Goal: Find specific fact: Find specific fact

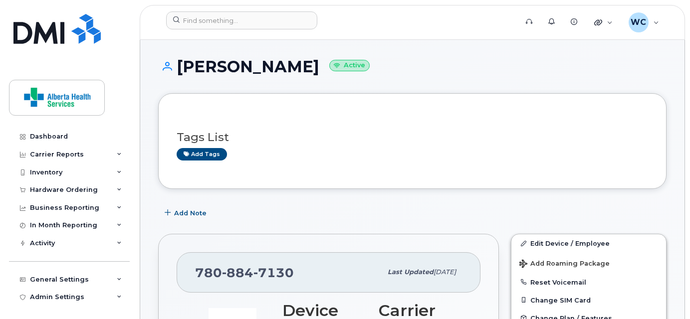
scroll to position [90, 0]
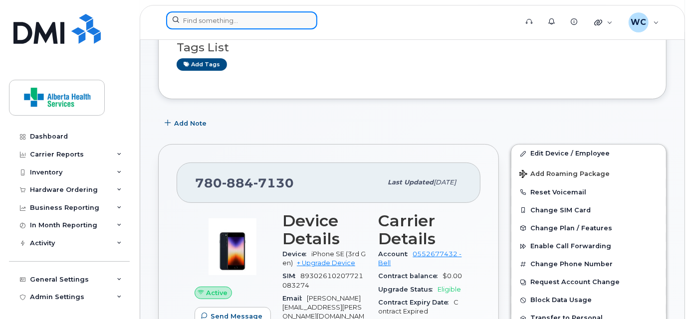
click at [289, 25] on input at bounding box center [241, 20] width 151 height 18
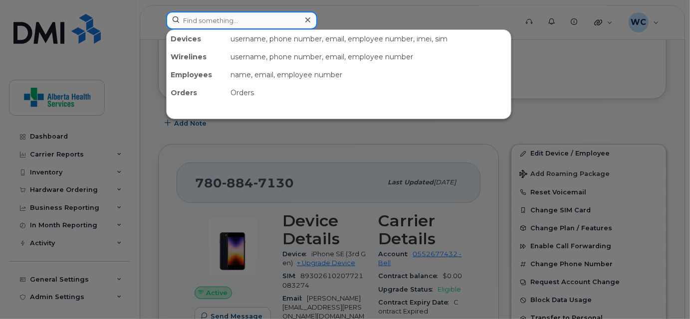
paste input "780-994-1733"
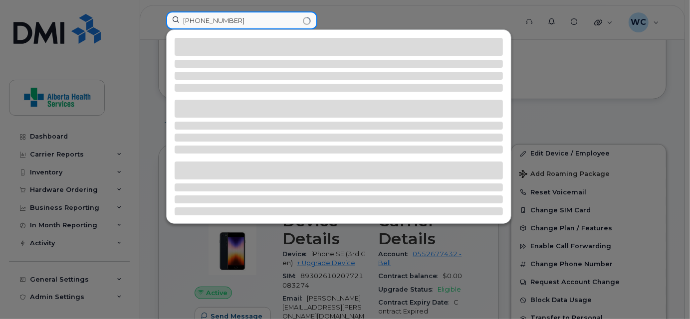
type input "780-994-1733"
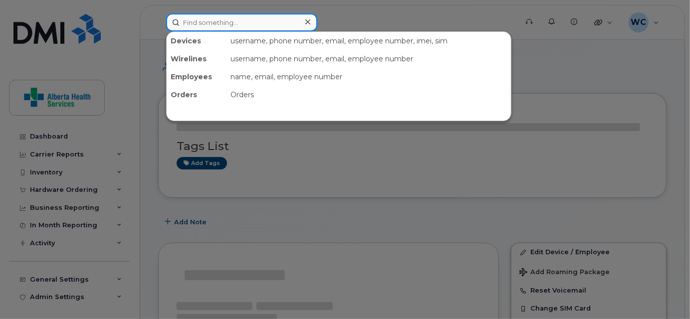
click at [245, 16] on input at bounding box center [241, 22] width 151 height 18
paste input "780-994-1733"
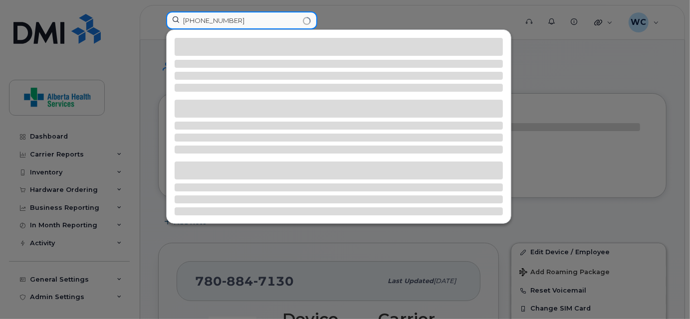
type input "780-994-1733"
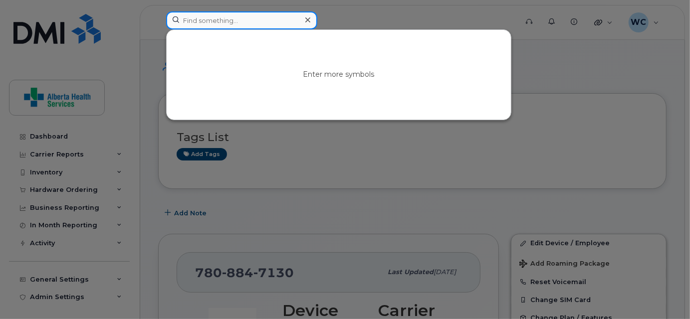
click at [205, 18] on input at bounding box center [241, 20] width 151 height 18
paste input "(587) 990-9487"
type input "(587) 990-9487"
paste input "[PERSON_NAME]"
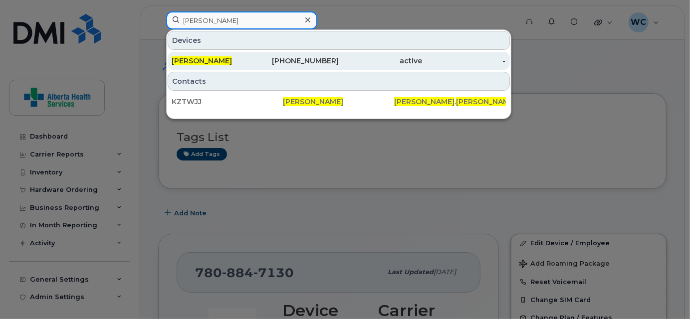
type input "[PERSON_NAME]"
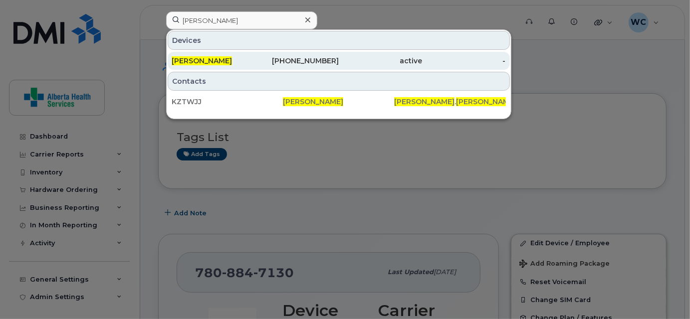
click at [280, 56] on div "587-679-5717" at bounding box center [296, 61] width 83 height 10
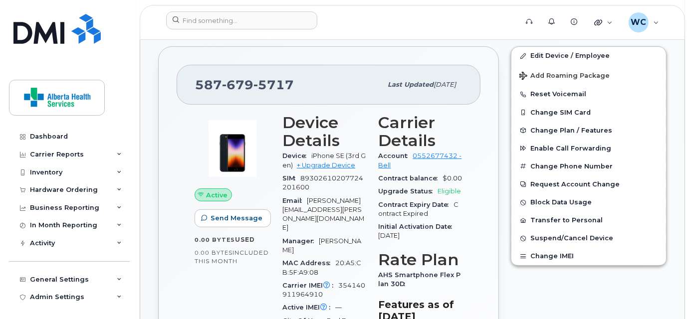
scroll to position [226, 0]
drag, startPoint x: 304, startPoint y: 84, endPoint x: 172, endPoint y: 76, distance: 132.3
copy span "[PHONE_NUMBER]"
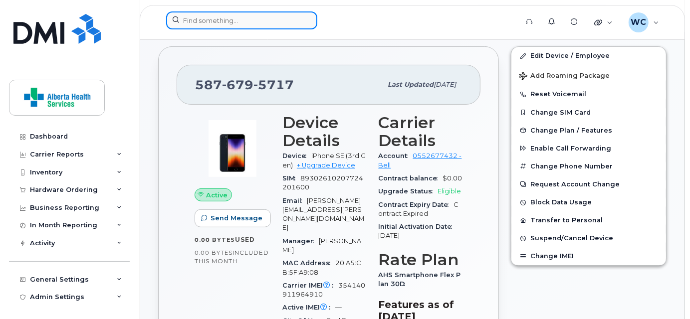
click at [261, 19] on input at bounding box center [241, 20] width 151 height 18
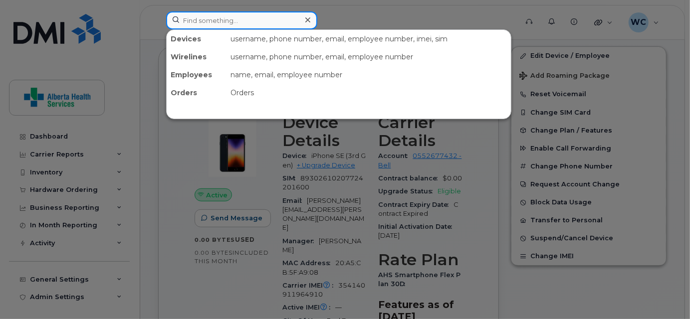
paste input "[PHONE_NUMBER]"
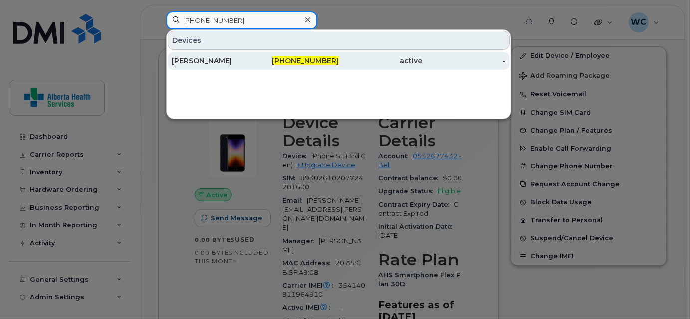
type input "[PHONE_NUMBER]"
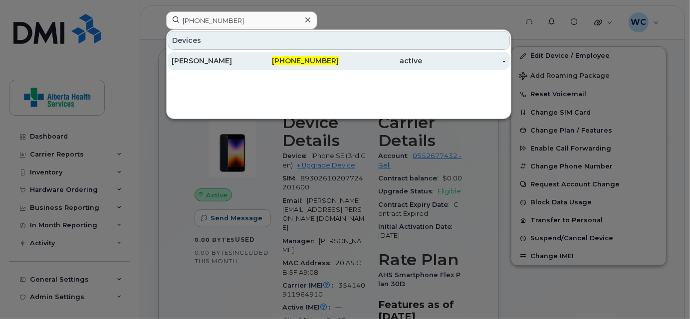
click at [367, 63] on div "active" at bounding box center [380, 61] width 83 height 10
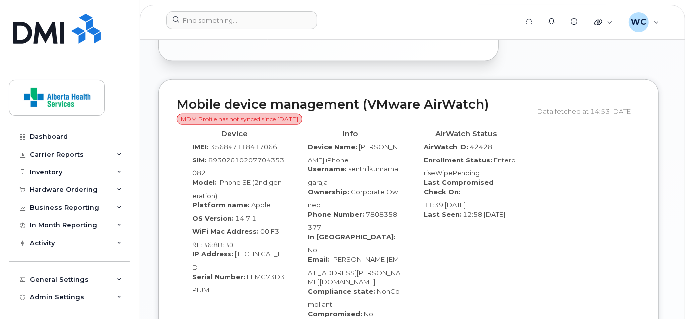
scroll to position [715, 0]
drag, startPoint x: 259, startPoint y: 261, endPoint x: 279, endPoint y: 280, distance: 27.2
click at [279, 280] on div "Device IMEI: [TECHNICAL_ID] SIM: [TECHNICAL_ID] Model: iPhone SE (2nd generatio…" at bounding box center [235, 234] width 116 height 218
drag, startPoint x: 244, startPoint y: 254, endPoint x: 262, endPoint y: 271, distance: 24.7
click at [262, 272] on div "Serial Number: FFMG73D3PLJM" at bounding box center [234, 283] width 101 height 22
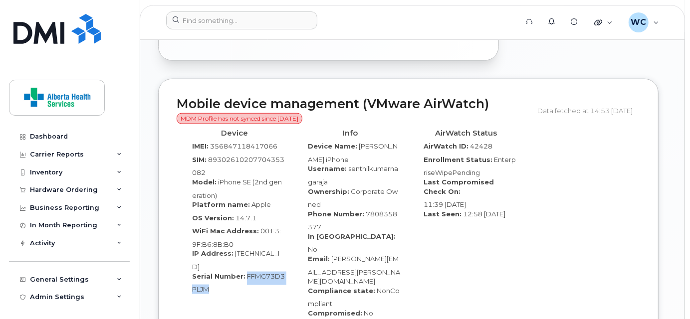
copy span "FFMG73D3PLJM"
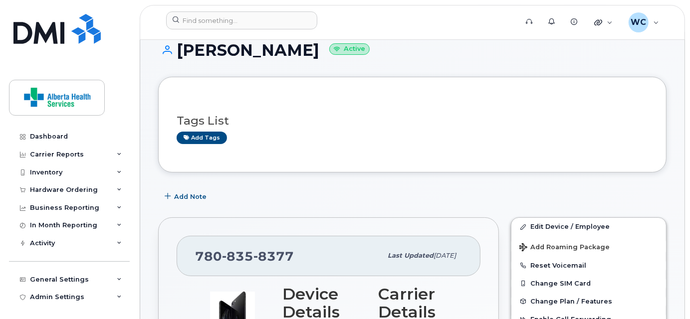
scroll to position [0, 0]
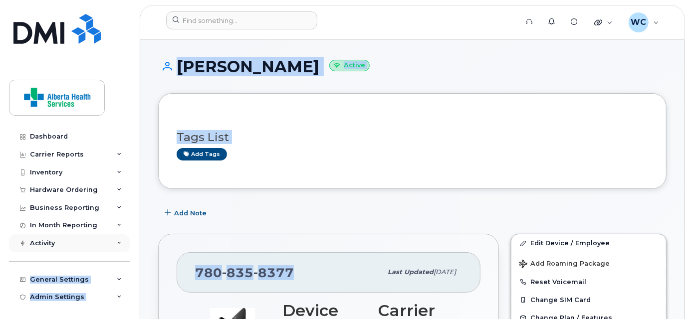
drag, startPoint x: 78, startPoint y: 250, endPoint x: 67, endPoint y: 250, distance: 11.0
click at [305, 267] on div "780 835 8377" at bounding box center [288, 272] width 186 height 21
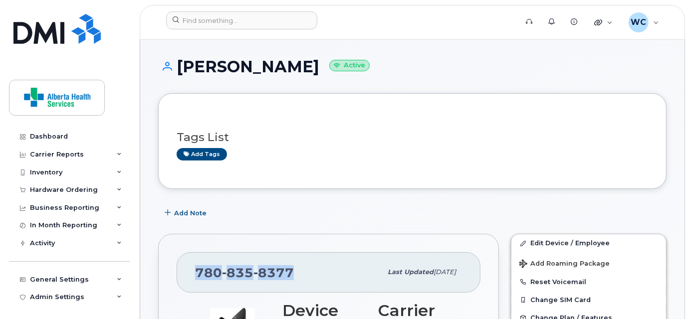
drag, startPoint x: 298, startPoint y: 273, endPoint x: 190, endPoint y: 270, distance: 108.2
click at [190, 270] on div "780 835 8377 Last updated May 28, 2025" at bounding box center [329, 272] width 304 height 40
copy span "780 835 8377"
